Goal: Task Accomplishment & Management: Use online tool/utility

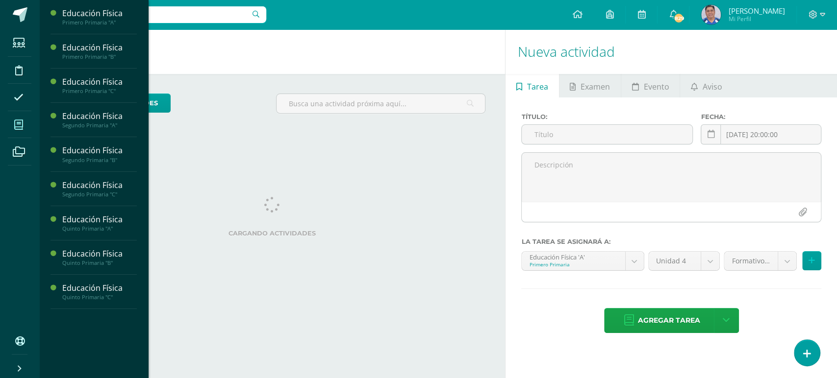
click at [19, 120] on icon at bounding box center [18, 125] width 9 height 10
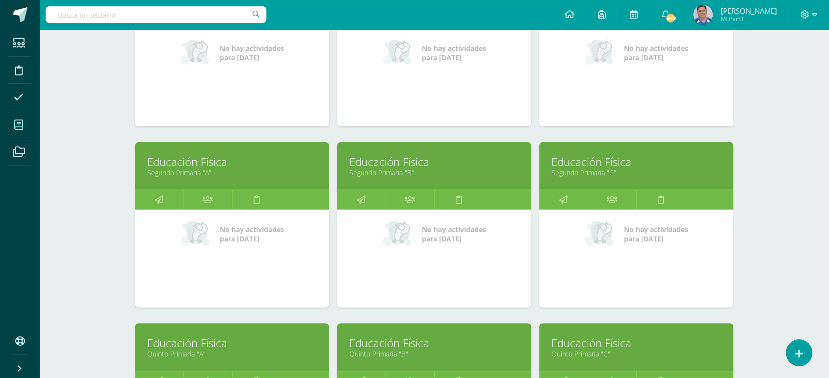
scroll to position [227, 0]
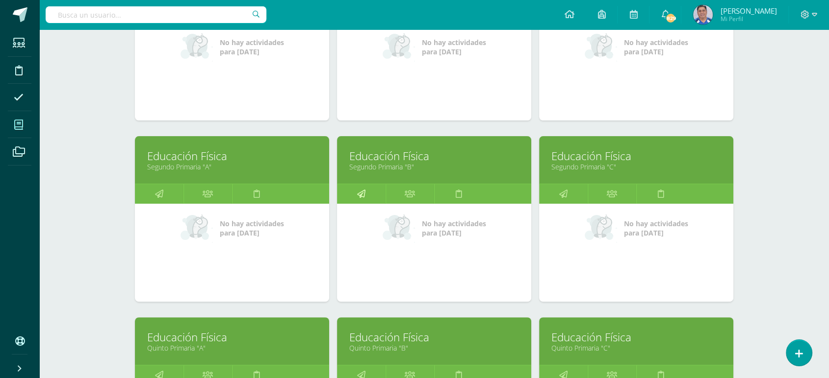
click at [360, 194] on icon at bounding box center [361, 193] width 8 height 19
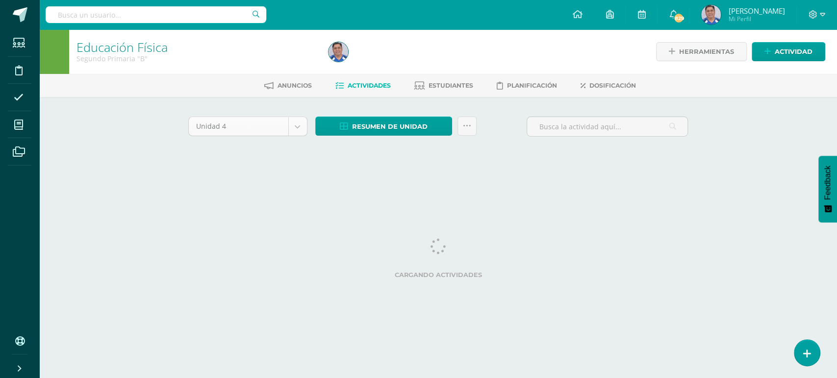
click at [297, 127] on body "Estudiantes Disciplina Asistencia Mis cursos Archivos Soporte Ayuda Reportar un…" at bounding box center [418, 91] width 837 height 183
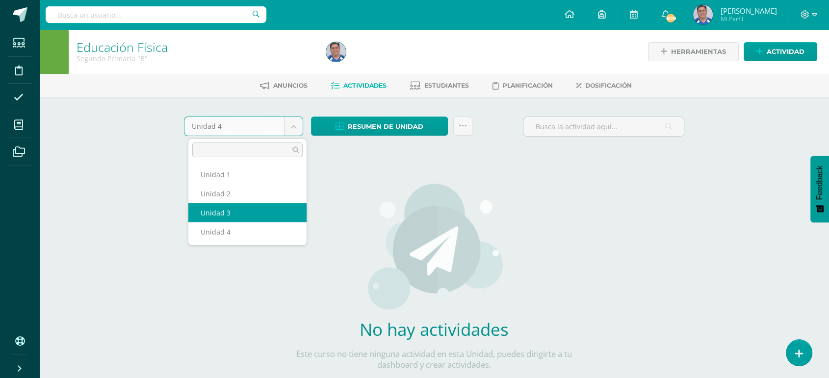
select select "Unidad 3"
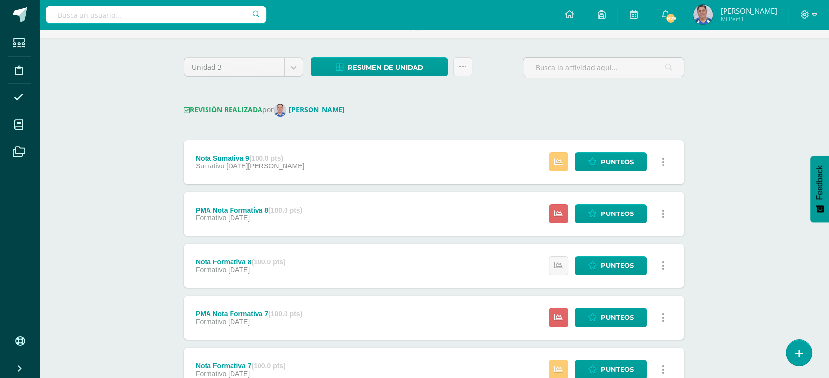
scroll to position [62, 0]
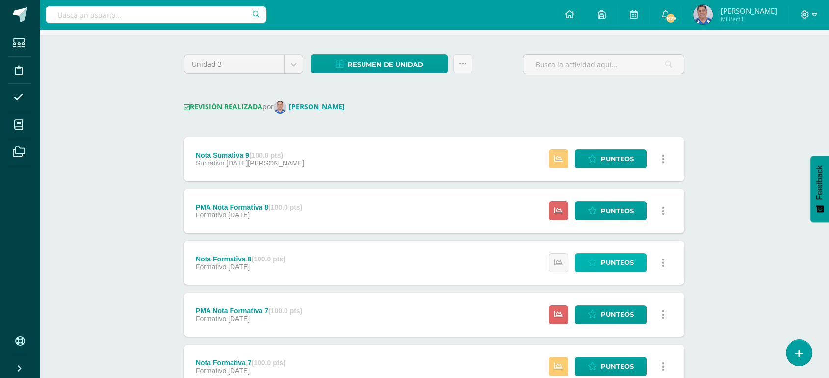
click at [597, 260] on link "Punteos" at bounding box center [611, 262] width 72 height 19
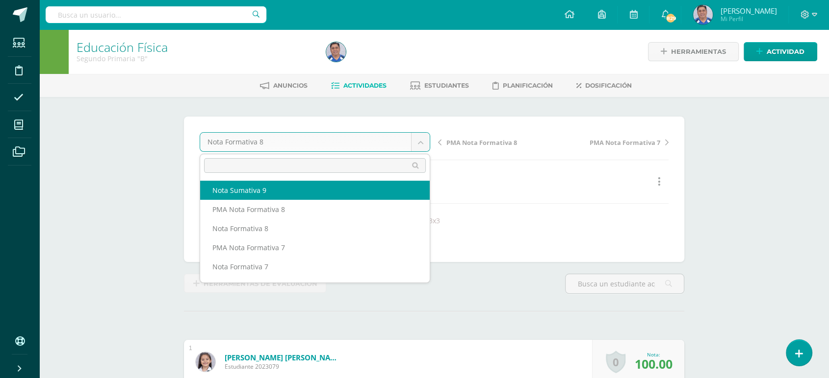
select select "/dashboard/teacher/grade-activity/253675/"
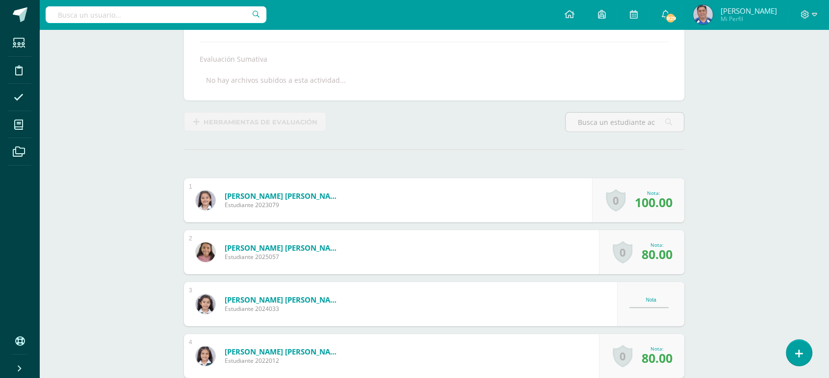
scroll to position [162, 0]
